Goal: Task Accomplishment & Management: Use online tool/utility

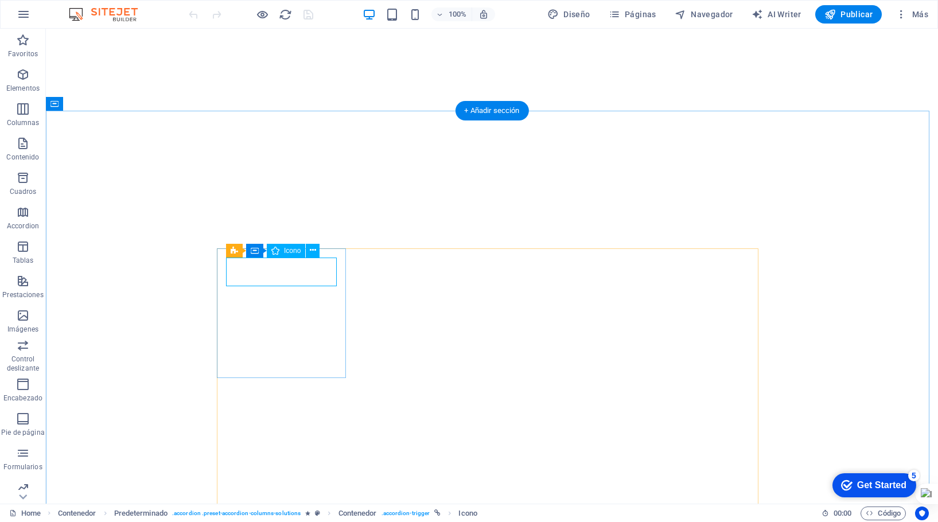
select select "xMidYMid"
select select "px"
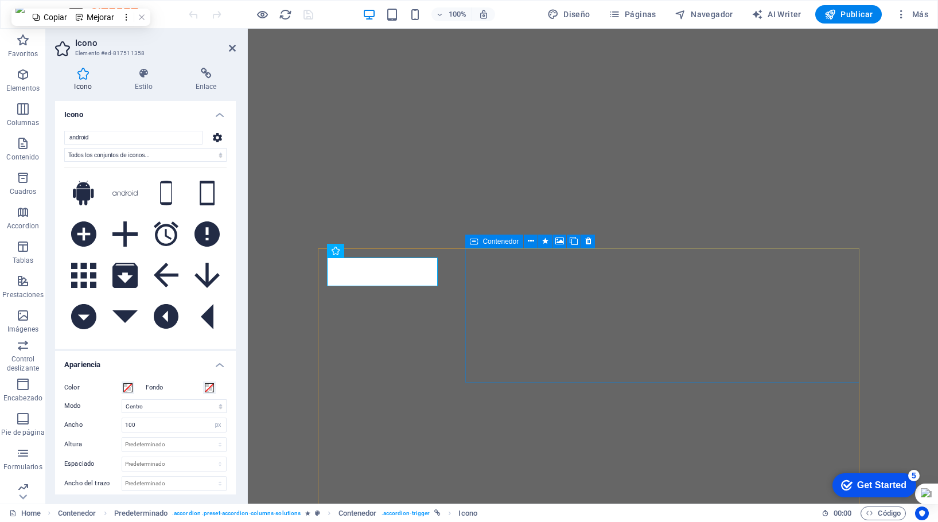
click at [232, 49] on icon at bounding box center [232, 48] width 7 height 9
